Goal: Task Accomplishment & Management: Use online tool/utility

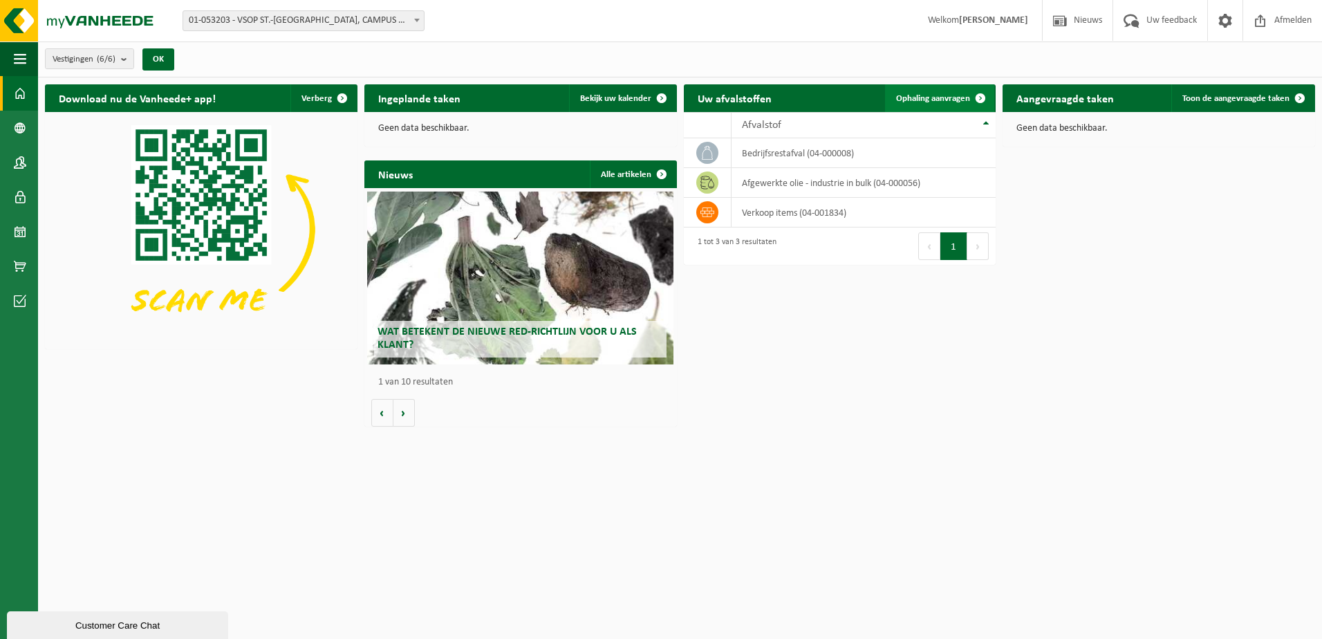
click at [973, 96] on span at bounding box center [981, 98] width 28 height 28
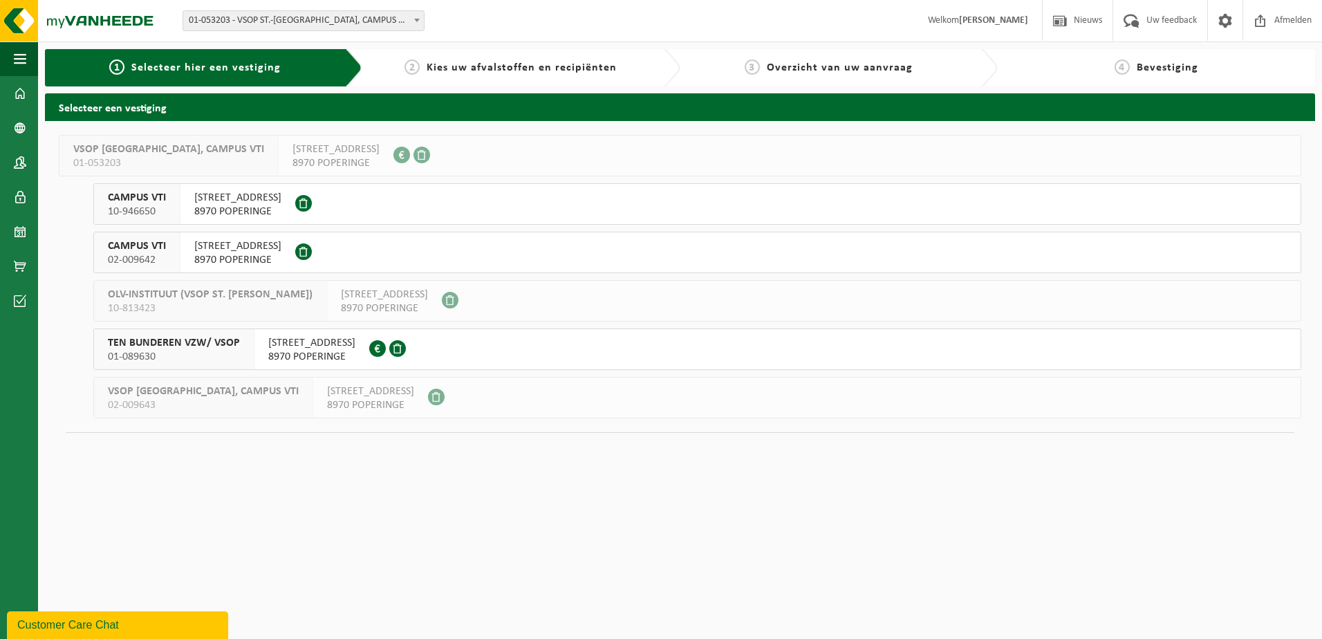
click at [295, 198] on div "[STREET_ADDRESS]" at bounding box center [237, 204] width 115 height 40
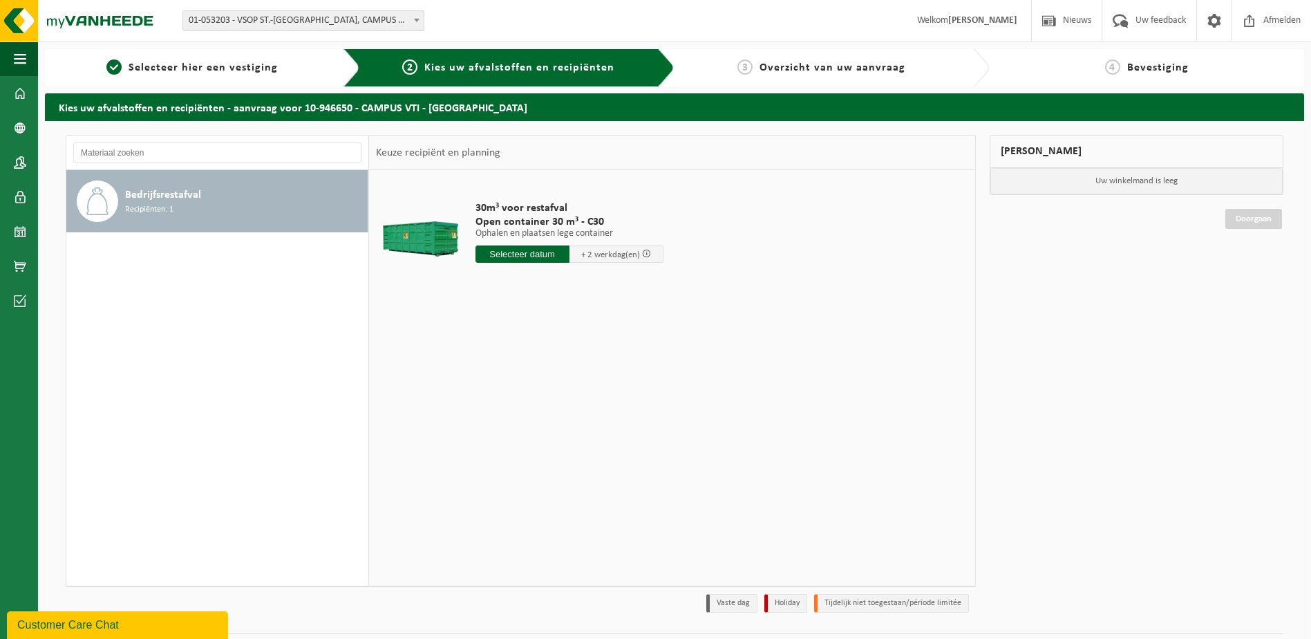
click at [547, 252] on input "text" at bounding box center [523, 253] width 94 height 17
click at [536, 401] on div "24" at bounding box center [537, 399] width 24 height 22
type input "Van 2025-09-24"
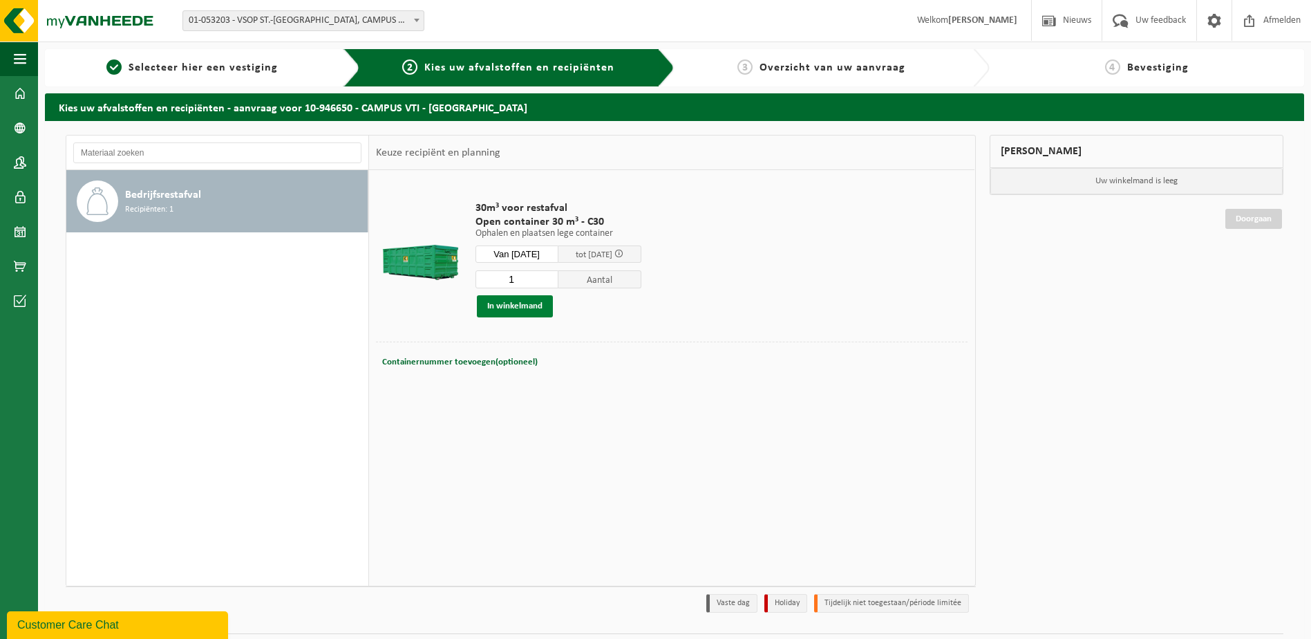
click at [511, 304] on button "In winkelmand" at bounding box center [515, 306] width 76 height 22
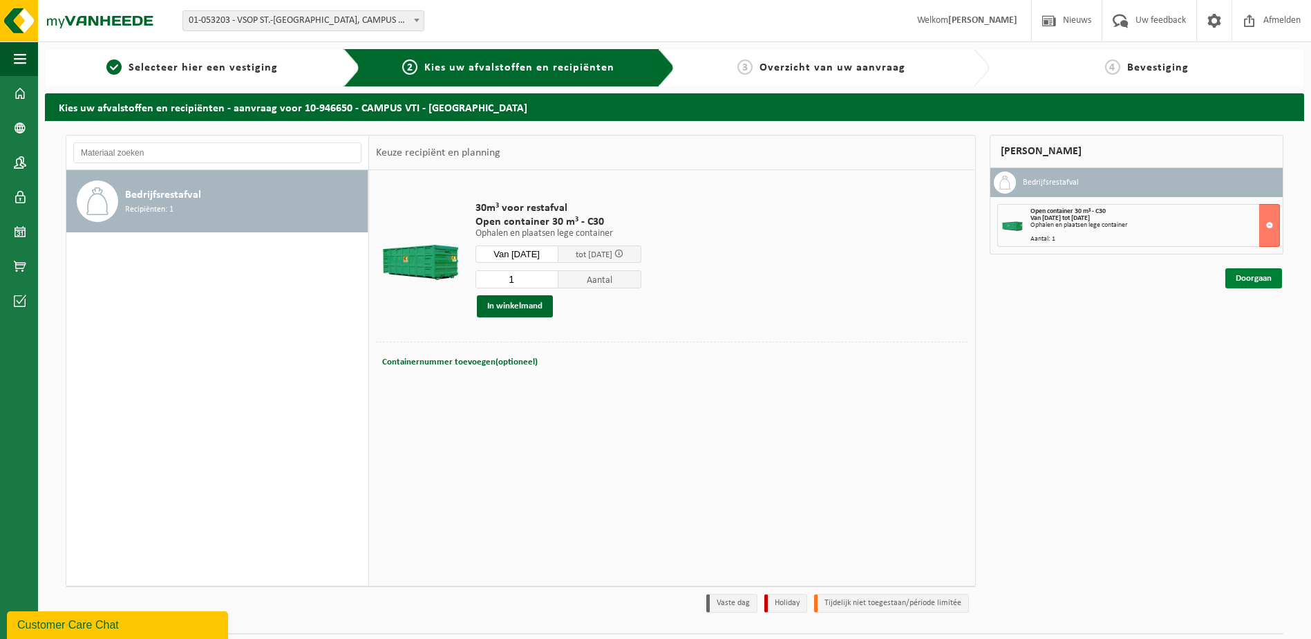
click at [1255, 278] on link "Doorgaan" at bounding box center [1254, 278] width 57 height 20
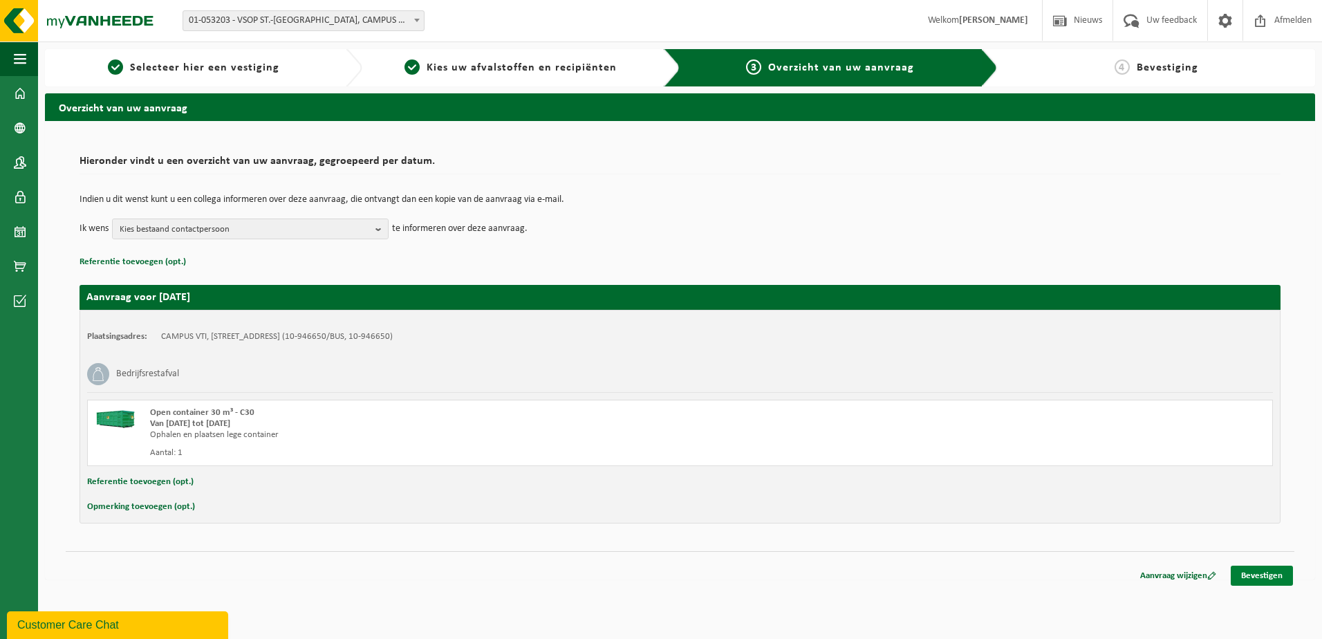
click at [1258, 575] on link "Bevestigen" at bounding box center [1262, 576] width 62 height 20
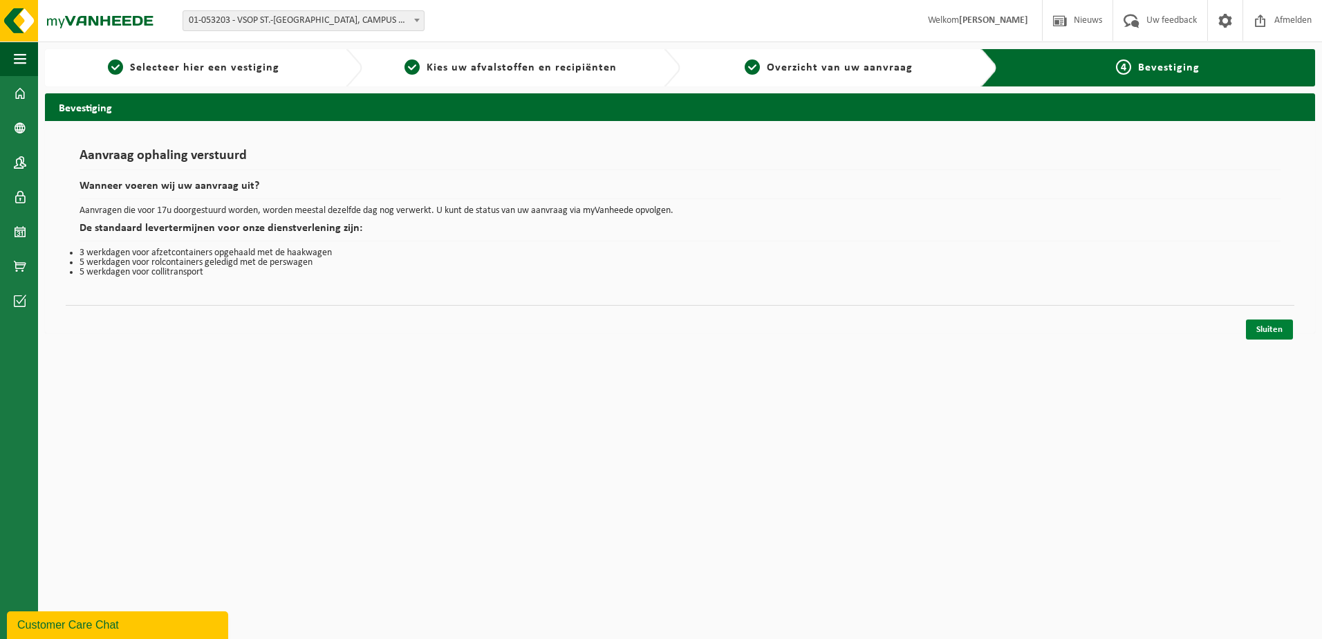
click at [1269, 328] on link "Sluiten" at bounding box center [1269, 329] width 47 height 20
